Goal: Task Accomplishment & Management: Complete application form

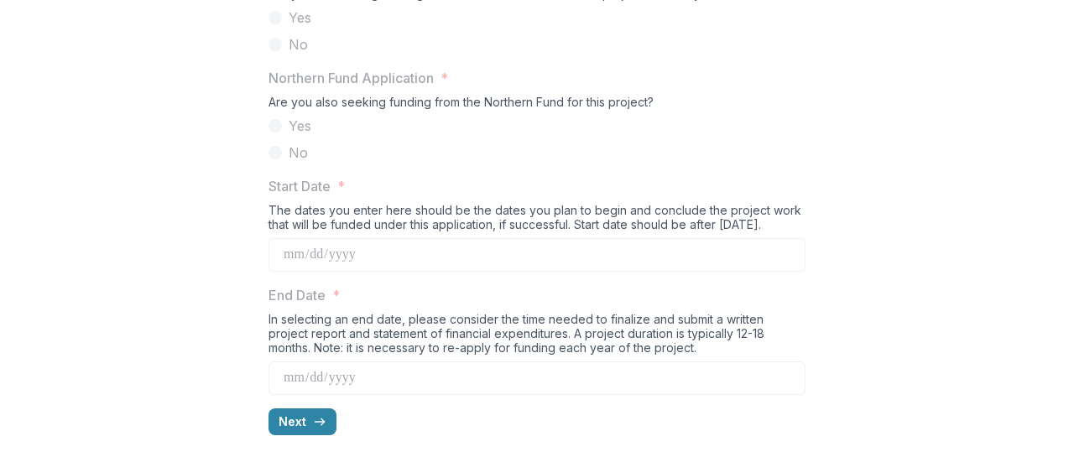
scroll to position [1755, 0]
click at [313, 419] on icon "button" at bounding box center [319, 421] width 13 height 13
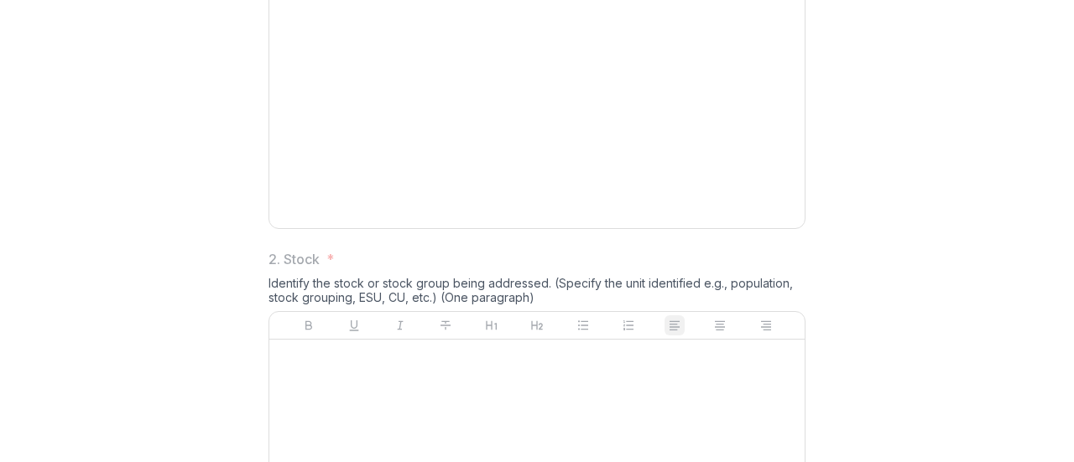
scroll to position [0, 0]
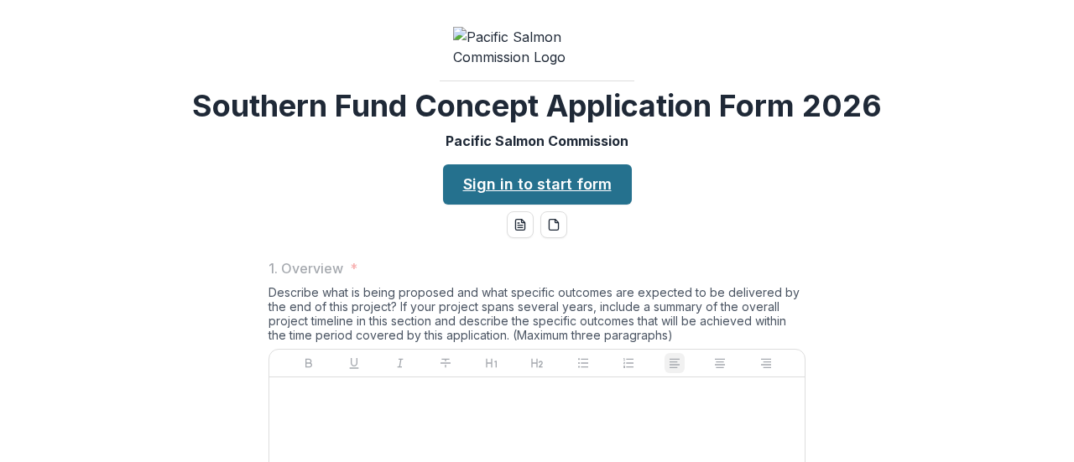
click at [526, 205] on link "Sign in to start form" at bounding box center [537, 184] width 189 height 40
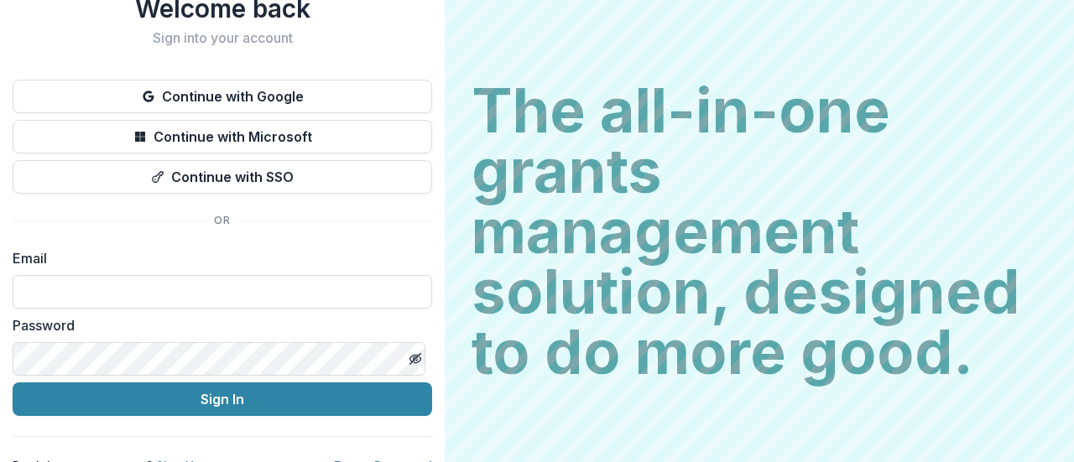
scroll to position [86, 0]
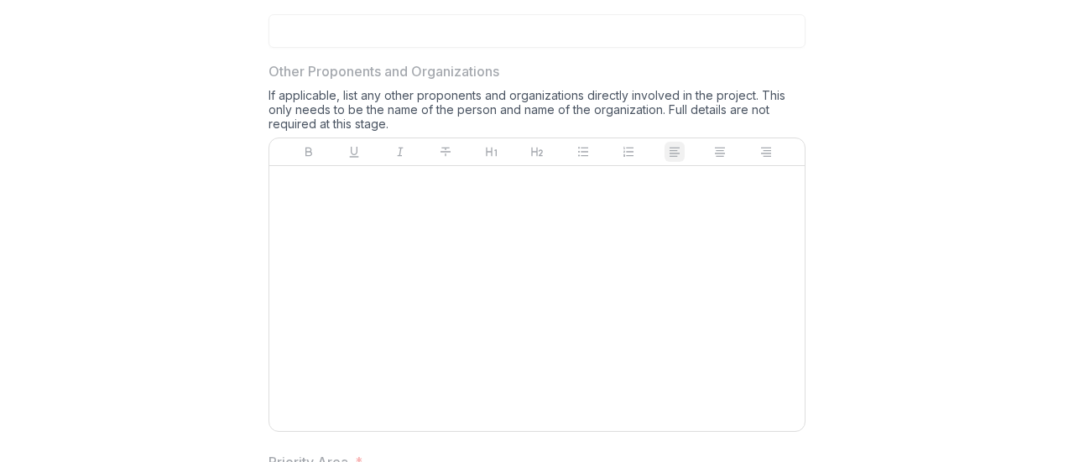
scroll to position [329, 0]
